Goal: Information Seeking & Learning: Learn about a topic

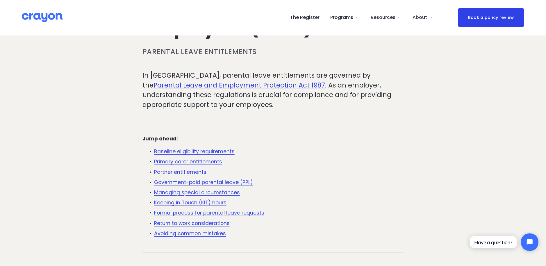
scroll to position [116, 0]
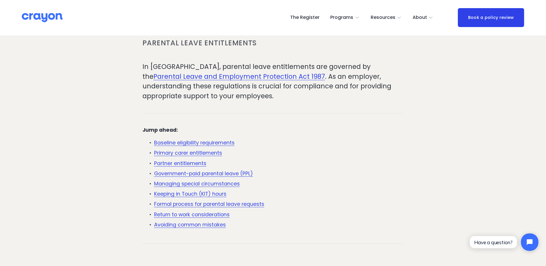
click at [183, 194] on link "Keeping in Touch (KIT) hours" at bounding box center [190, 194] width 72 height 7
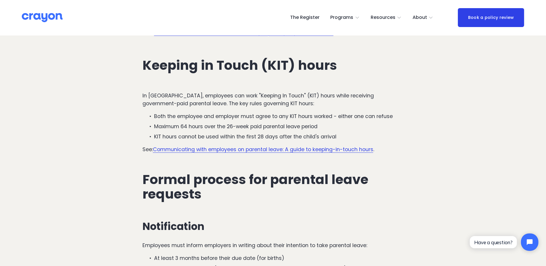
scroll to position [1458, 0]
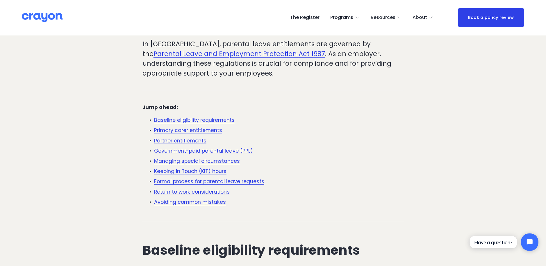
scroll to position [116, 0]
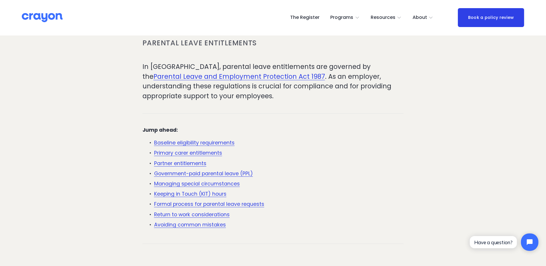
click at [185, 162] on link "Partner entitlements" at bounding box center [180, 163] width 52 height 7
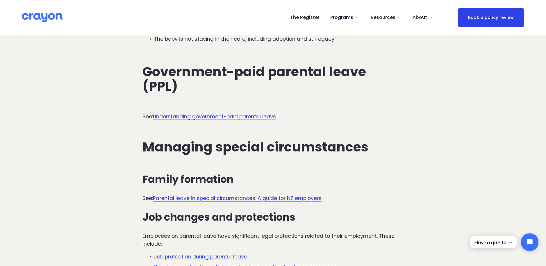
scroll to position [1247, 0]
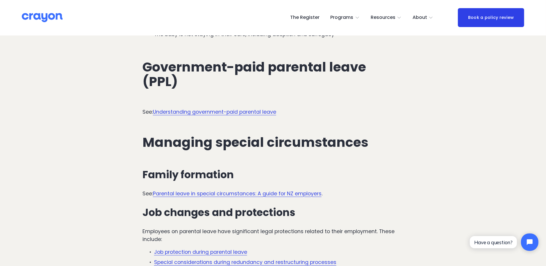
click at [225, 191] on link "Parental leave in special circumstances: A guide for NZ employers" at bounding box center [237, 194] width 169 height 7
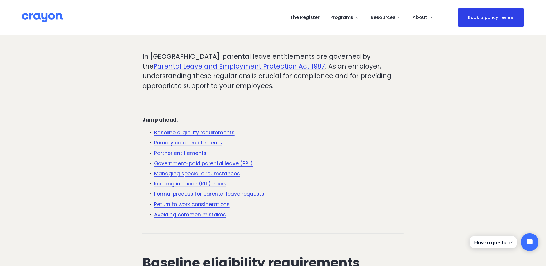
scroll to position [116, 0]
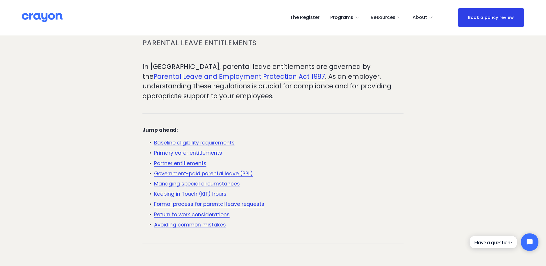
click at [198, 163] on link "Partner entitlements" at bounding box center [180, 163] width 52 height 7
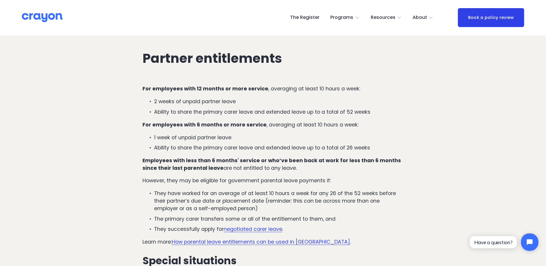
scroll to position [956, 0]
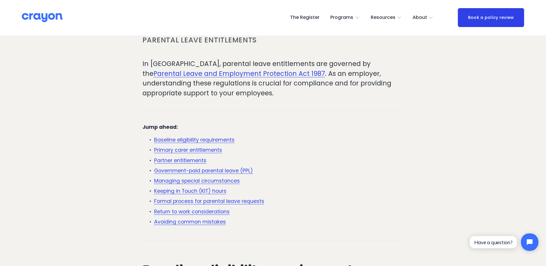
scroll to position [116, 0]
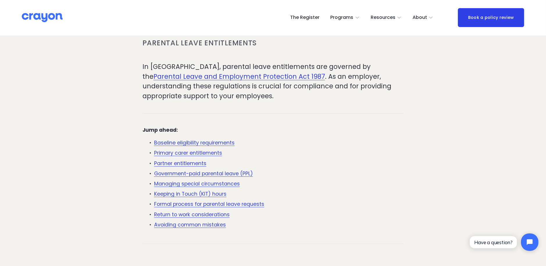
click at [199, 152] on link "Primary carer entitlements" at bounding box center [188, 153] width 68 height 7
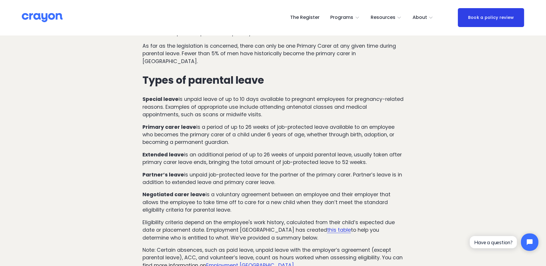
scroll to position [484, 0]
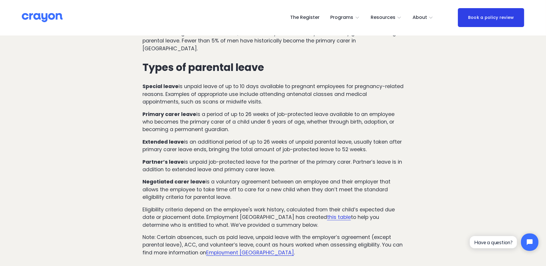
click at [327, 214] on link "this table" at bounding box center [339, 217] width 24 height 7
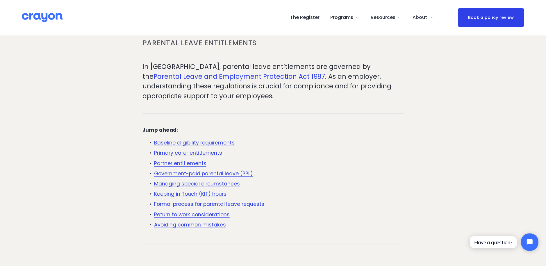
scroll to position [116, 0]
click at [217, 203] on link "Formal process for parental leave requests" at bounding box center [209, 204] width 110 height 7
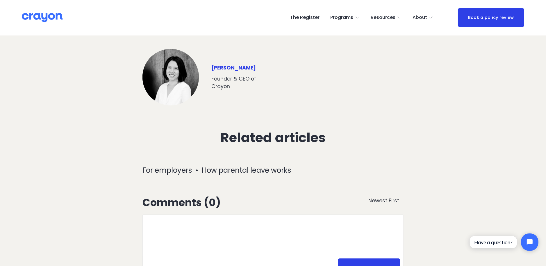
scroll to position [2104, 0]
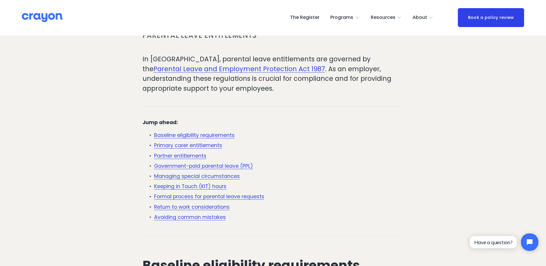
scroll to position [116, 0]
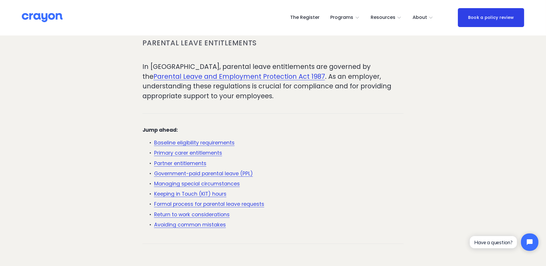
click at [201, 226] on link "Avoiding common mistakes" at bounding box center [190, 224] width 72 height 7
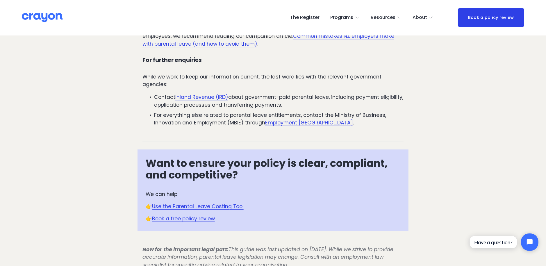
scroll to position [1899, 0]
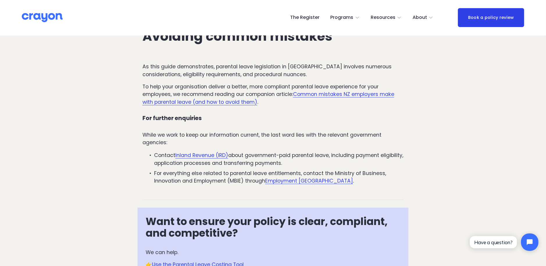
click at [217, 91] on link "Common mistakes NZ employers make with parental leave (and how to avoid them)" at bounding box center [269, 98] width 252 height 15
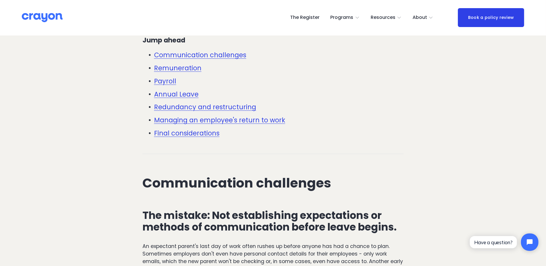
scroll to position [291, 0]
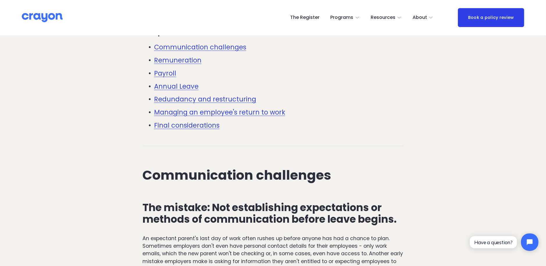
click at [194, 124] on link "Final considerations" at bounding box center [186, 125] width 65 height 9
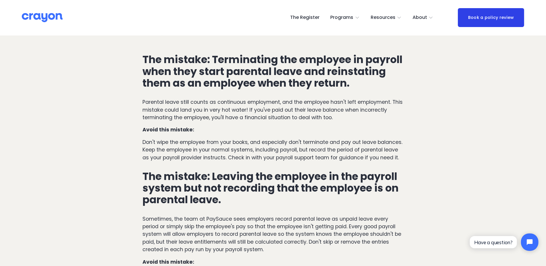
scroll to position [1166, 0]
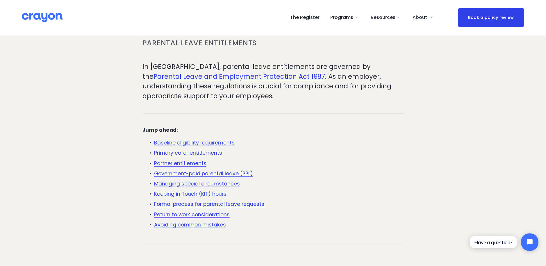
click at [198, 142] on link "Baseline eligibility requirements" at bounding box center [194, 142] width 81 height 7
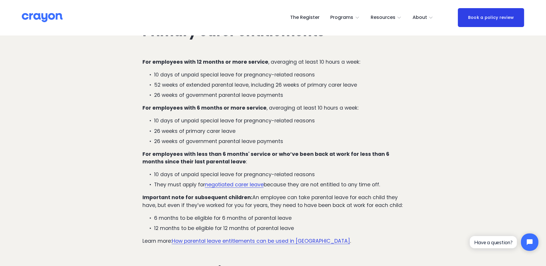
scroll to position [725, 0]
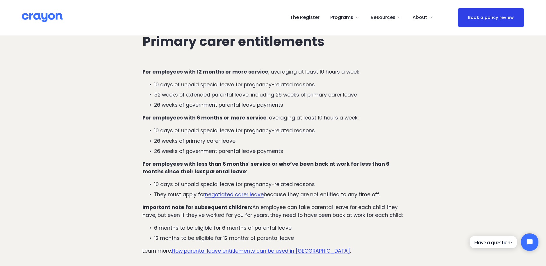
click at [246, 191] on link "negotiated carer leave" at bounding box center [234, 194] width 59 height 7
